Goal: Information Seeking & Learning: Learn about a topic

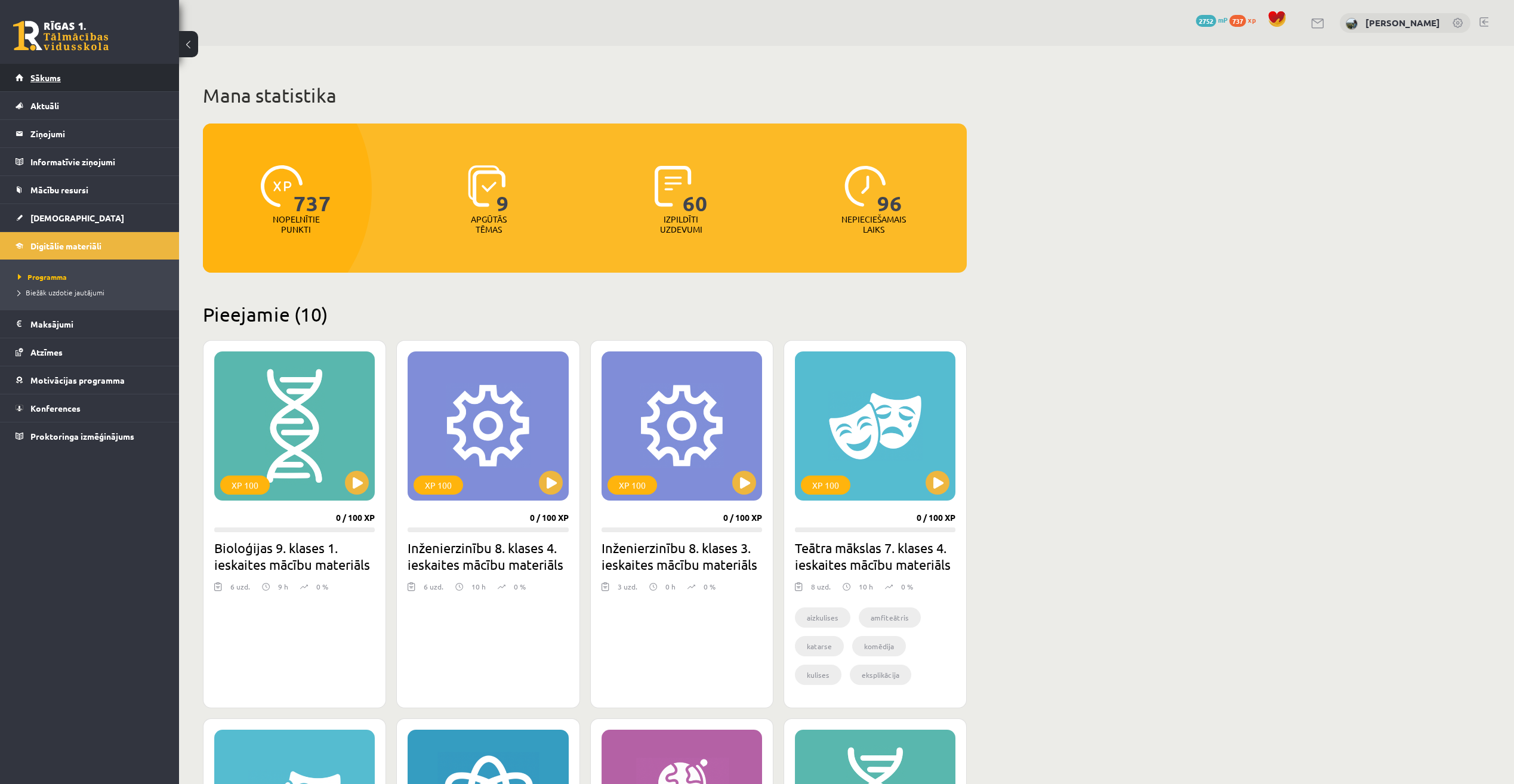
click at [113, 75] on link "Sākums" at bounding box center [90, 77] width 149 height 28
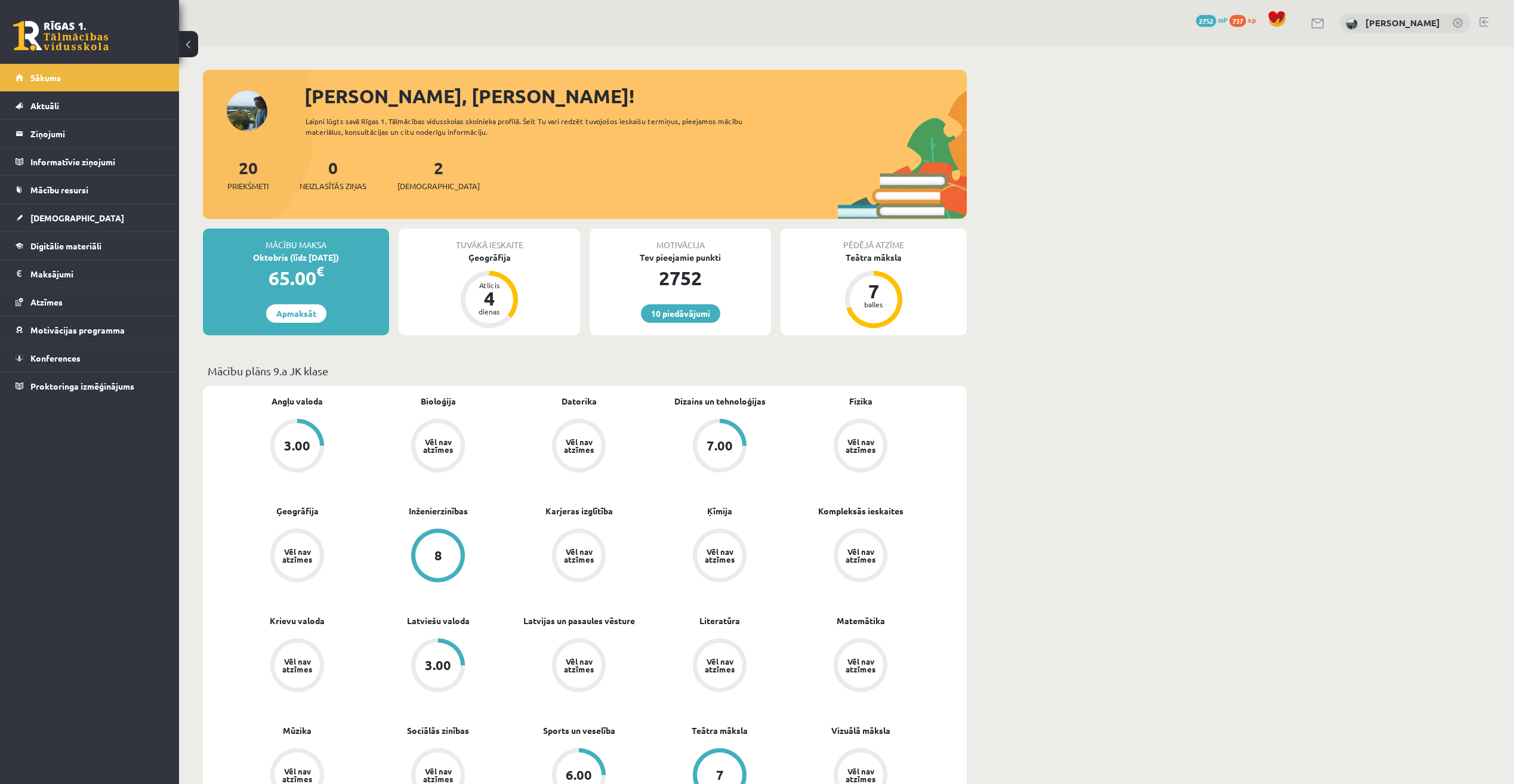
scroll to position [60, 0]
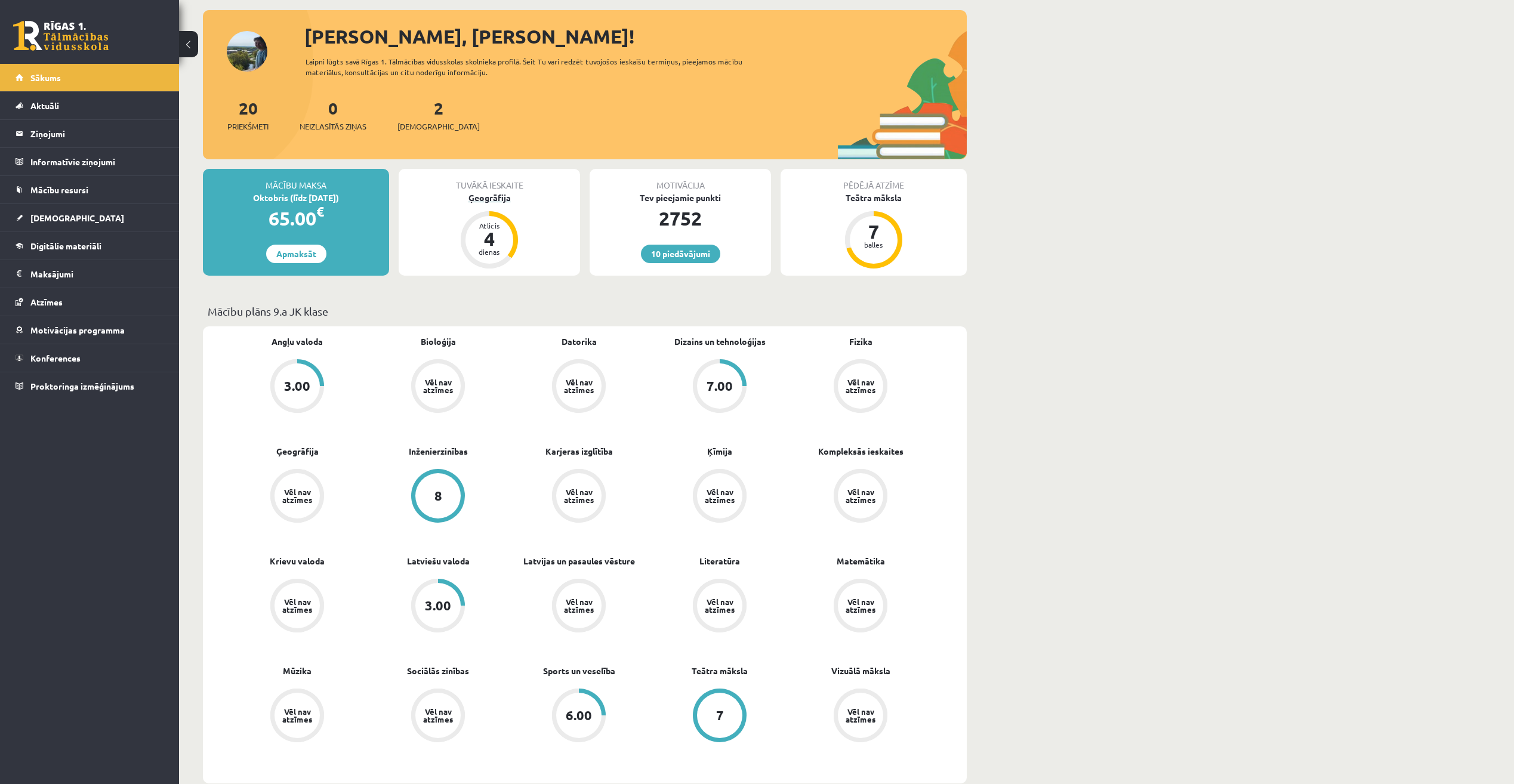
click at [494, 202] on div "Ģeogrāfija" at bounding box center [489, 198] width 181 height 13
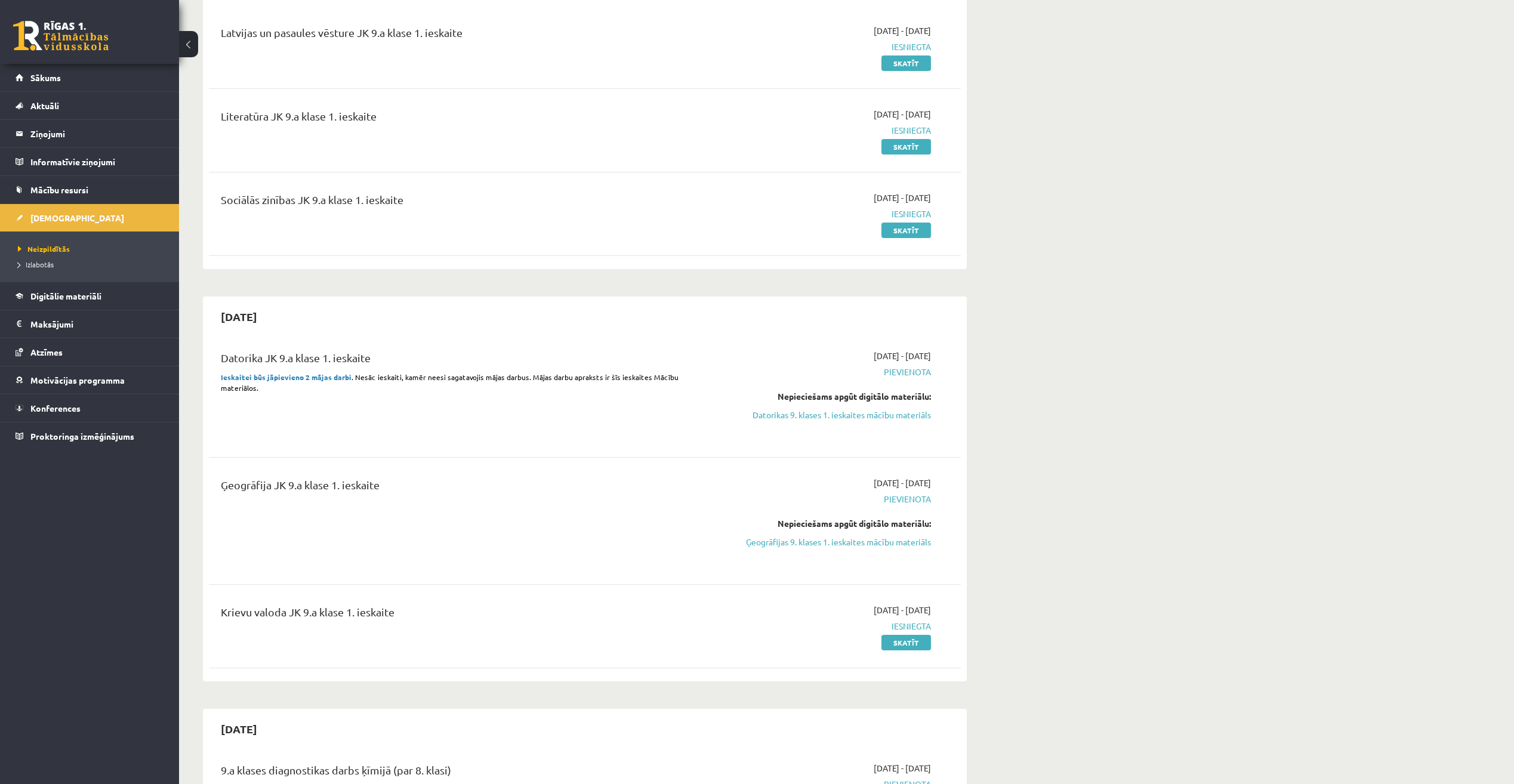
scroll to position [597, 0]
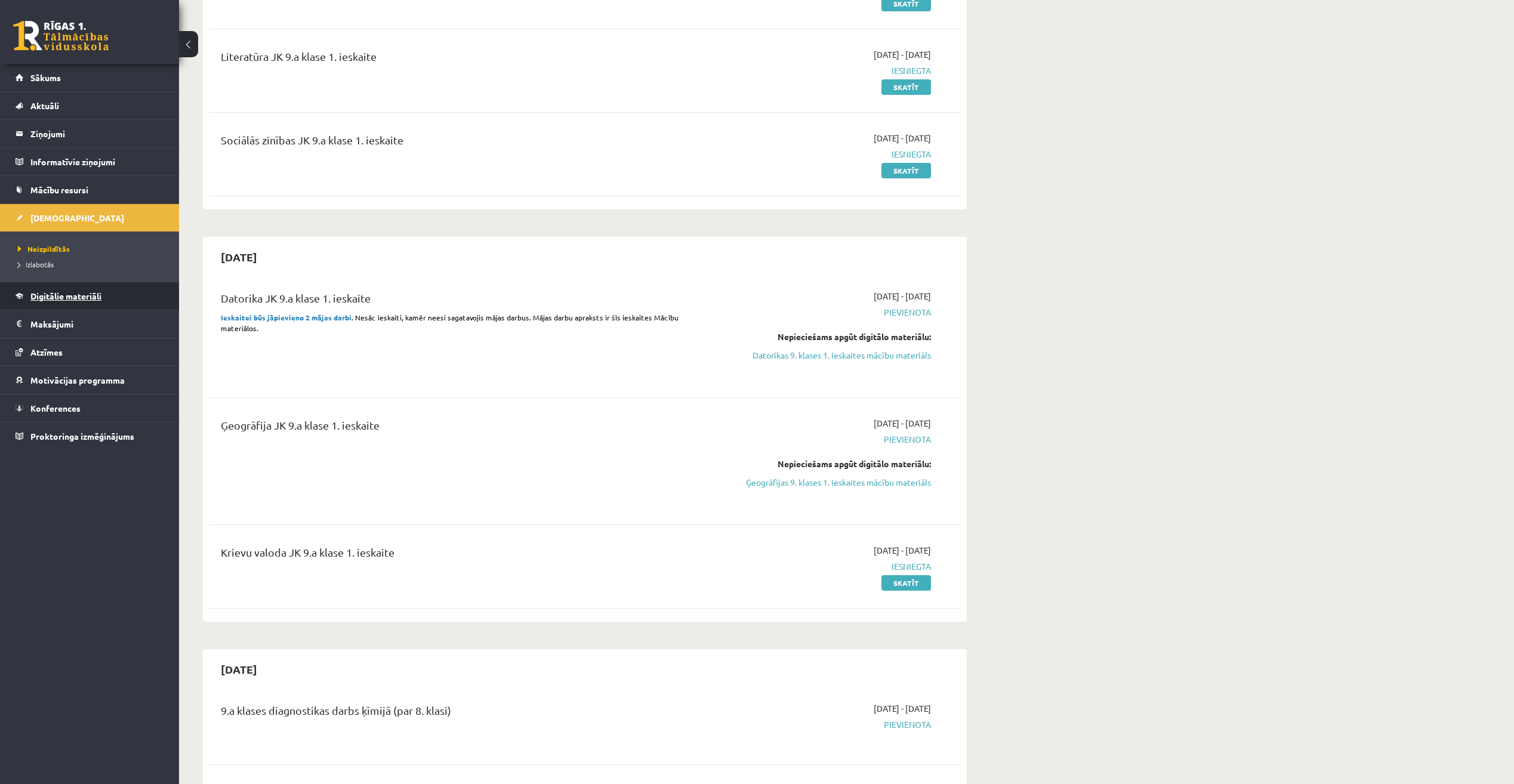
click at [138, 295] on link "Digitālie materiāli" at bounding box center [90, 296] width 149 height 28
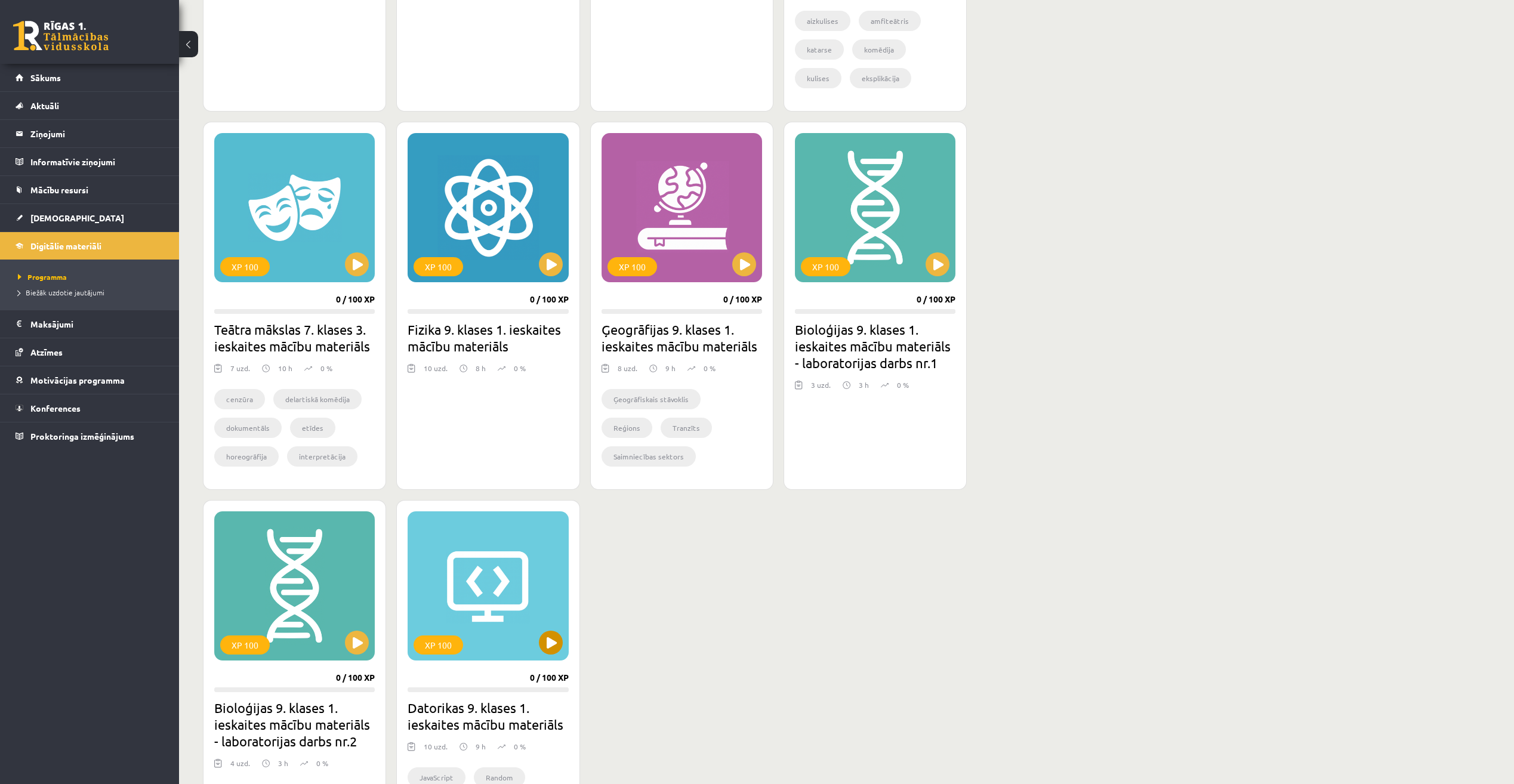
click at [481, 558] on div "XP 100" at bounding box center [487, 586] width 160 height 149
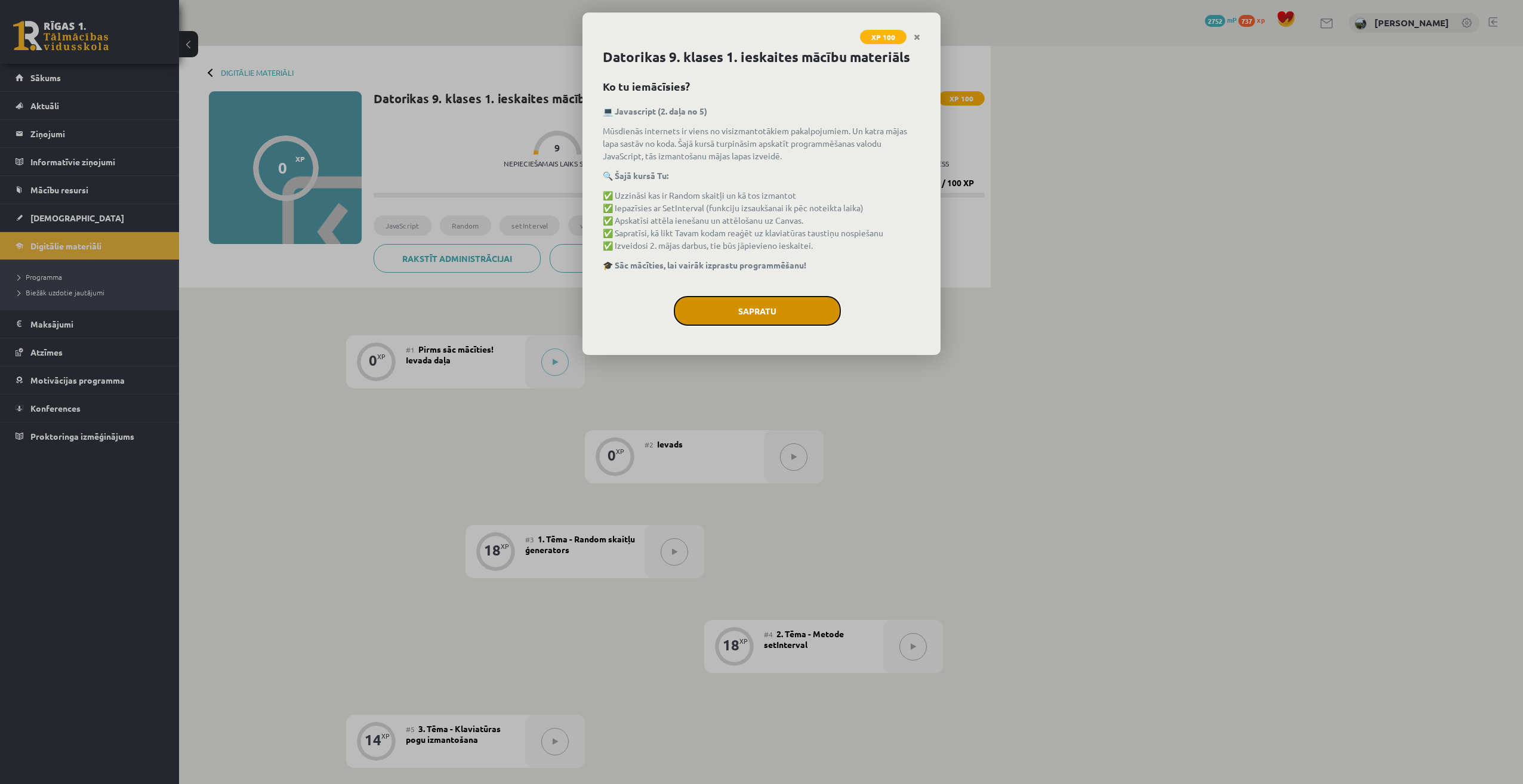
click at [800, 311] on button "Sapratu" at bounding box center [757, 310] width 167 height 30
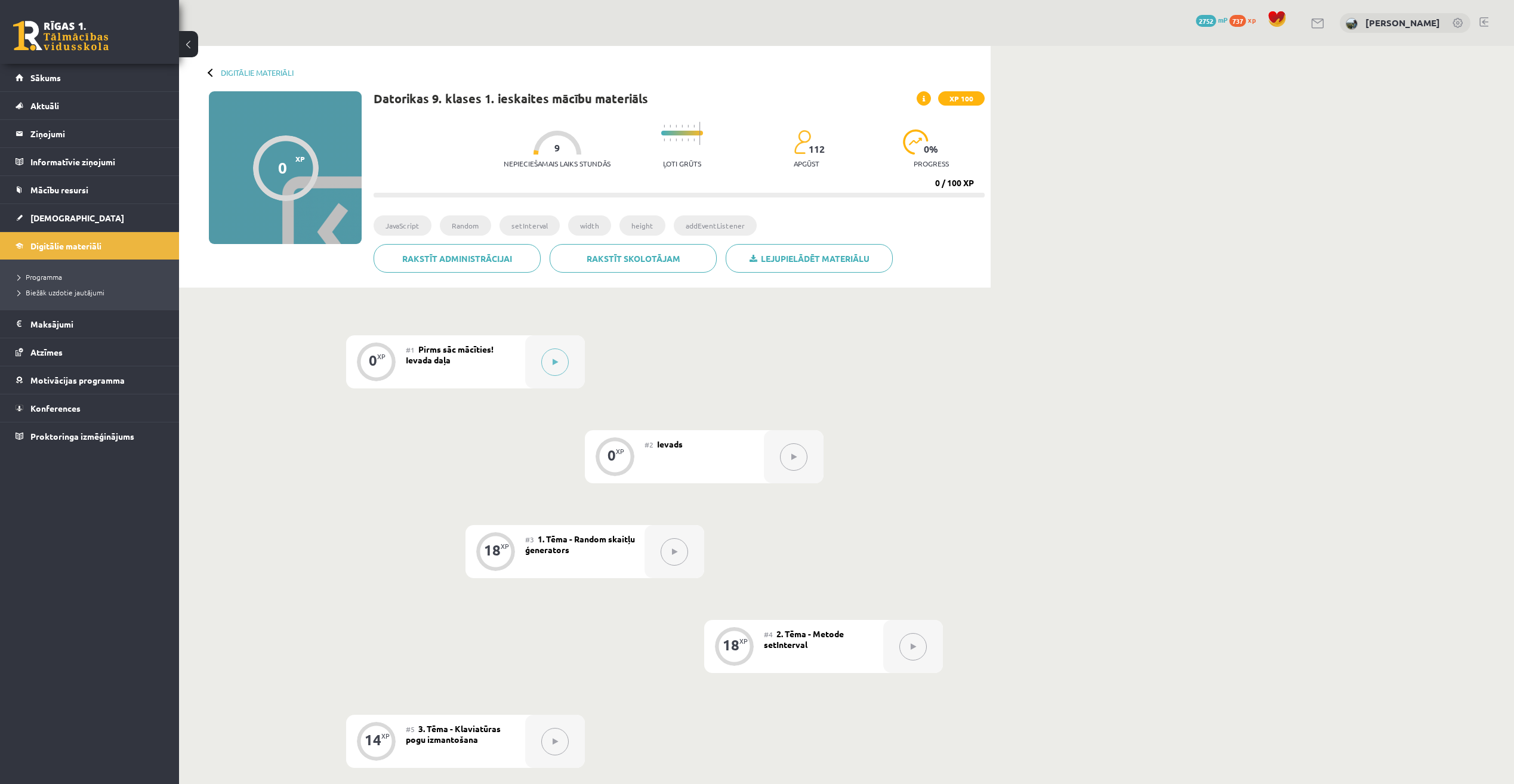
scroll to position [298, 0]
